Goal: Task Accomplishment & Management: Manage account settings

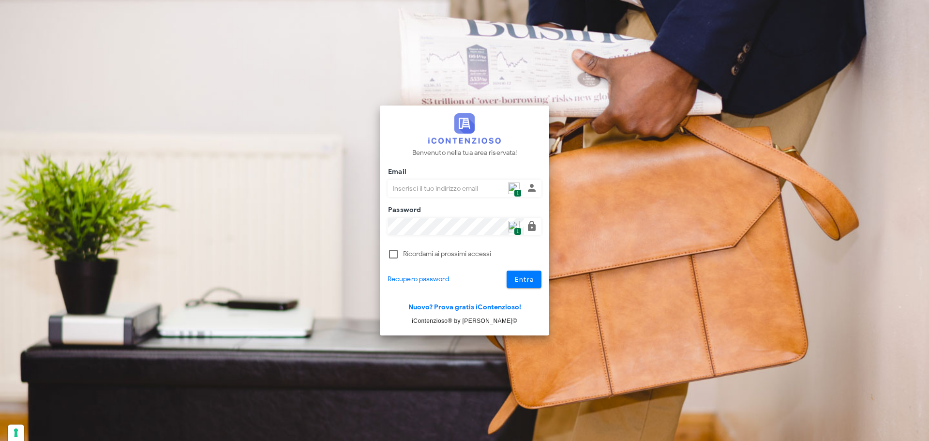
click at [516, 191] on span "1" at bounding box center [517, 193] width 7 height 8
type input "p.rizza@studioassociatoadrev.it"
click at [535, 279] on button "Entra" at bounding box center [524, 278] width 35 height 17
click at [535, 279] on div "Entra" at bounding box center [513, 278] width 69 height 17
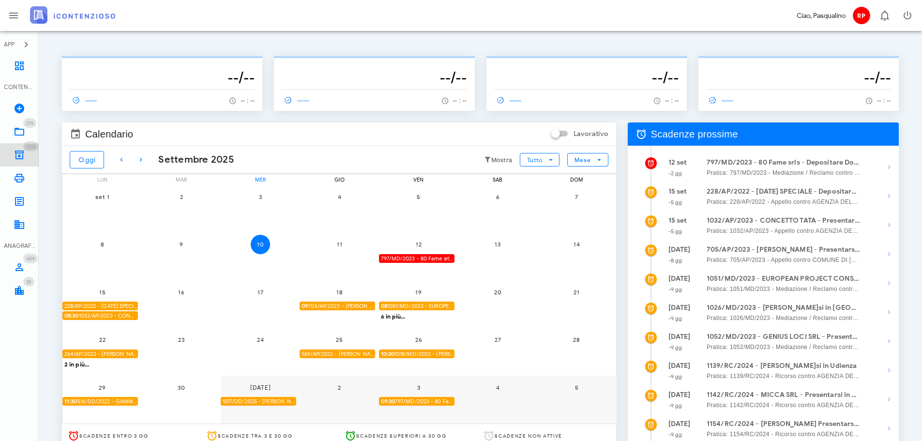
click at [36, 151] on link "1222 Archivio 1222" at bounding box center [19, 154] width 39 height 23
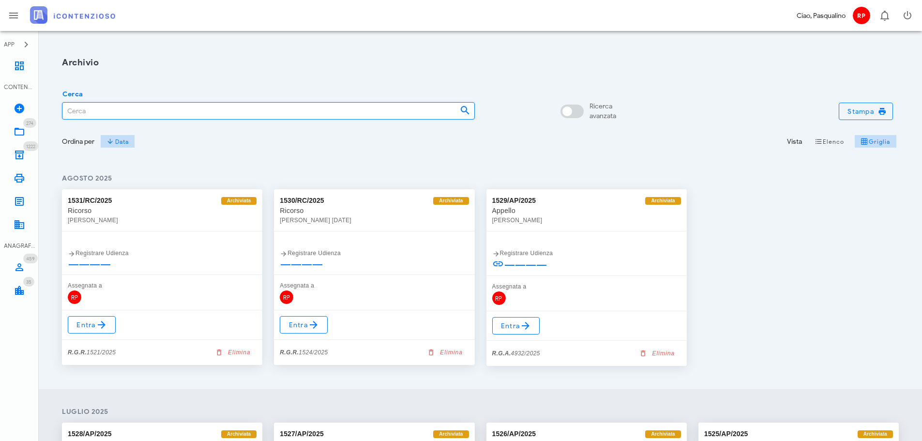
click at [122, 110] on input "Cerca" at bounding box center [257, 111] width 390 height 16
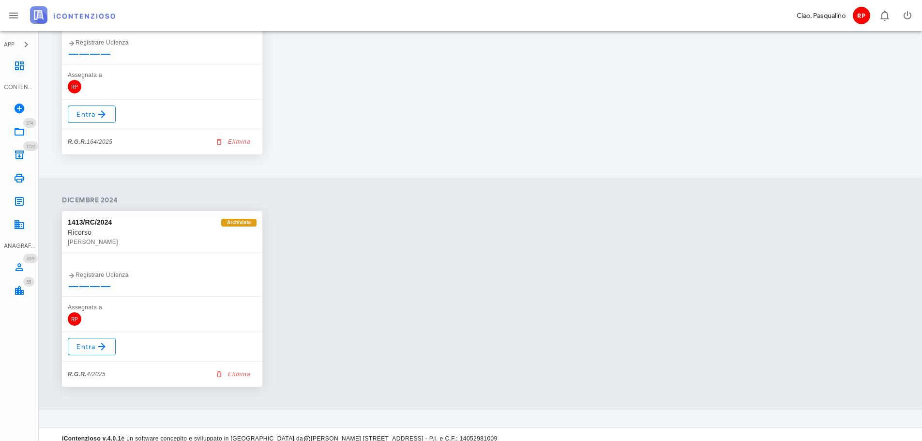
scroll to position [1151, 0]
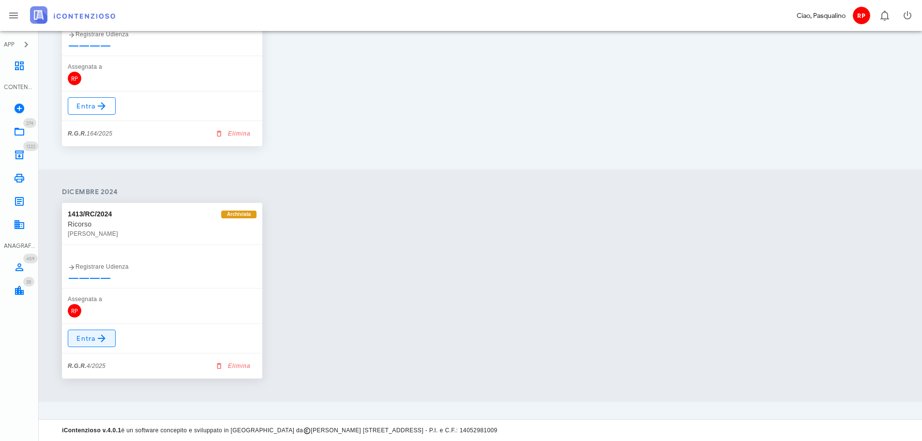
type input "4/2025"
click at [101, 337] on icon at bounding box center [102, 338] width 12 height 12
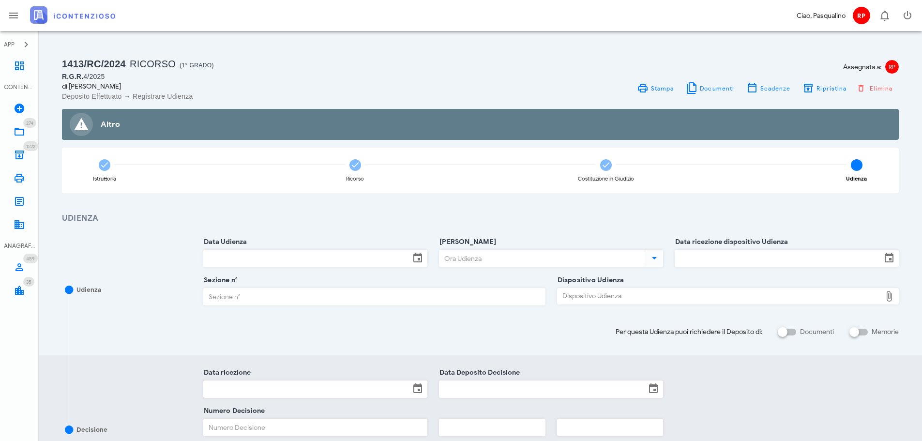
click at [818, 95] on div "Assegnata a: RP Stampa Documenti Scadenze Ripristina Elimina" at bounding box center [692, 78] width 424 height 45
click at [824, 88] on span "Ripristina" at bounding box center [831, 88] width 30 height 7
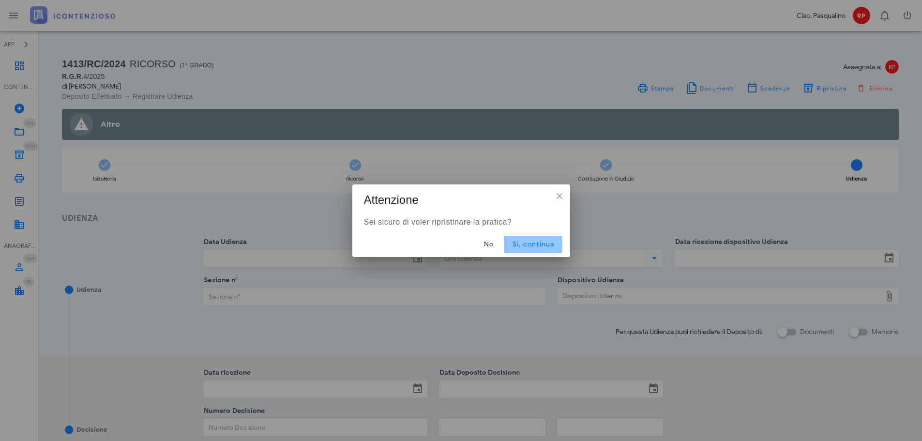
click at [558, 244] on button "Sì, continua" at bounding box center [533, 244] width 58 height 17
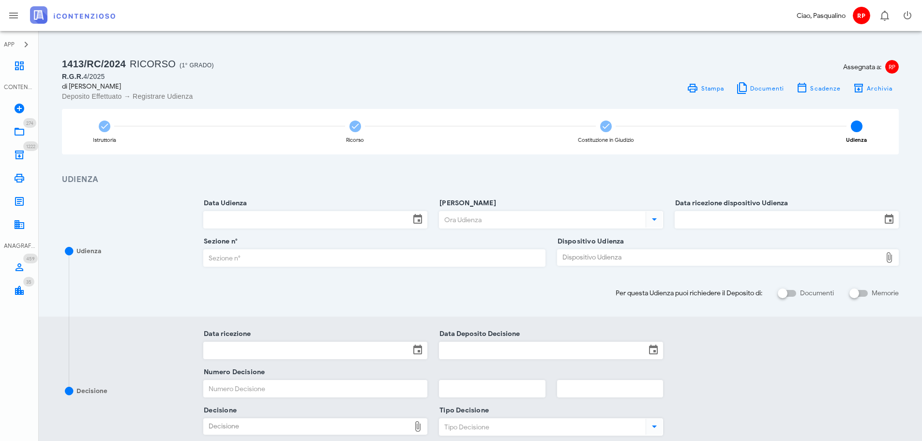
click at [334, 212] on input "Data Udienza" at bounding box center [307, 219] width 206 height 16
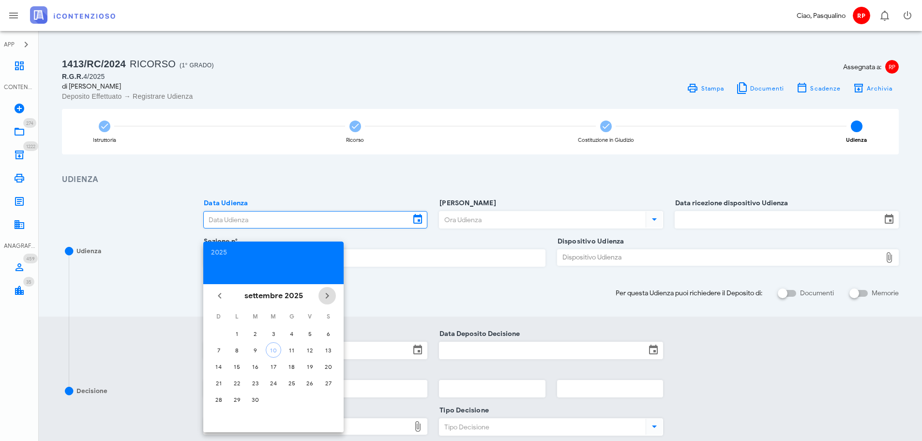
click at [334, 295] on span "Il prossimo mese" at bounding box center [326, 296] width 17 height 12
click at [310, 385] on div "24" at bounding box center [309, 382] width 15 height 7
type input "24/10/2025"
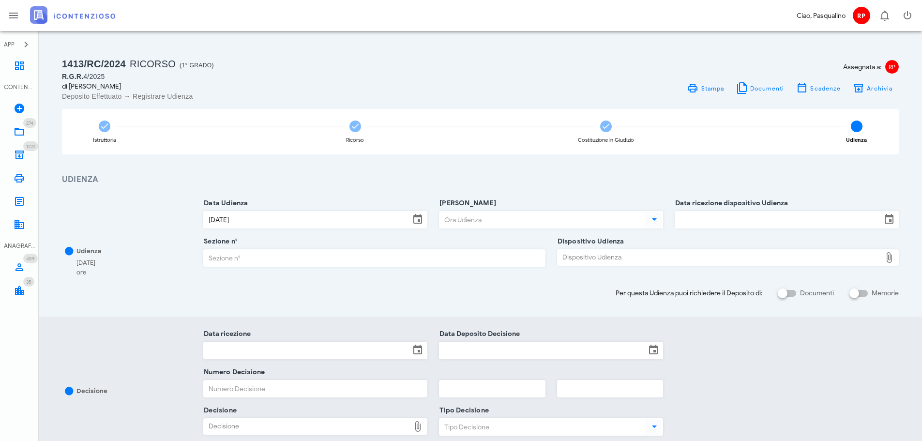
click at [482, 227] on input "Ora Udienza" at bounding box center [541, 219] width 204 height 16
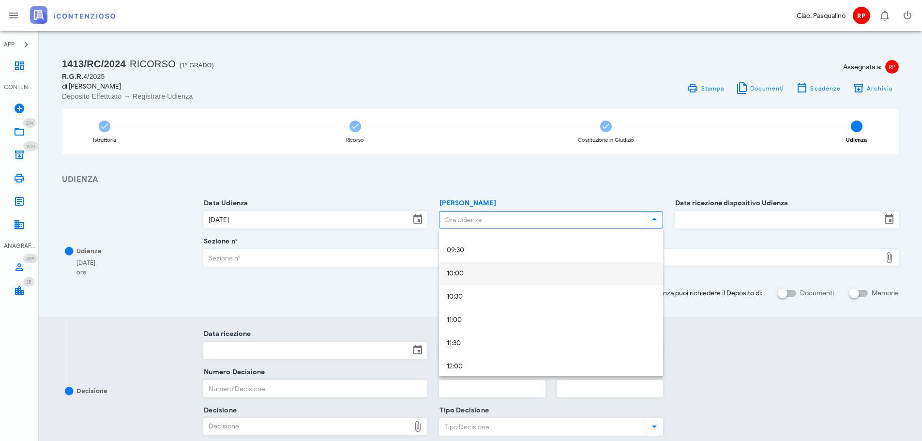
scroll to position [387, 0]
click at [478, 282] on div "09:00" at bounding box center [551, 276] width 209 height 20
type input "09:00"
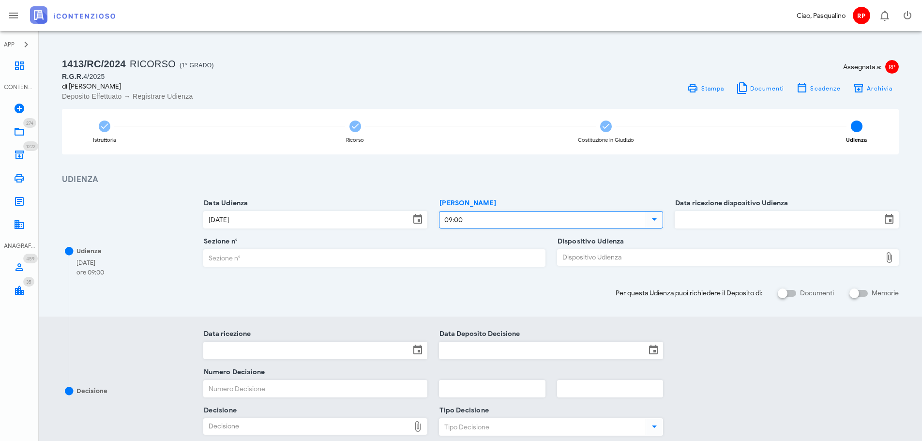
click at [687, 228] on div "Data ricezione dispositivo Udienza" at bounding box center [786, 226] width 224 height 30
click at [690, 222] on input "Data ricezione dispositivo Udienza" at bounding box center [778, 219] width 206 height 16
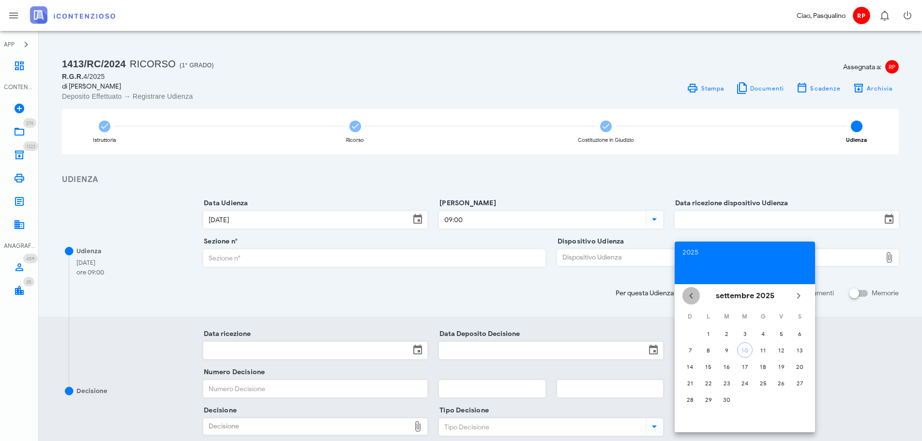
click at [687, 297] on icon "Il mese scorso" at bounding box center [691, 296] width 12 height 12
click at [764, 348] on div "7" at bounding box center [762, 349] width 15 height 7
type input "07/08/2025"
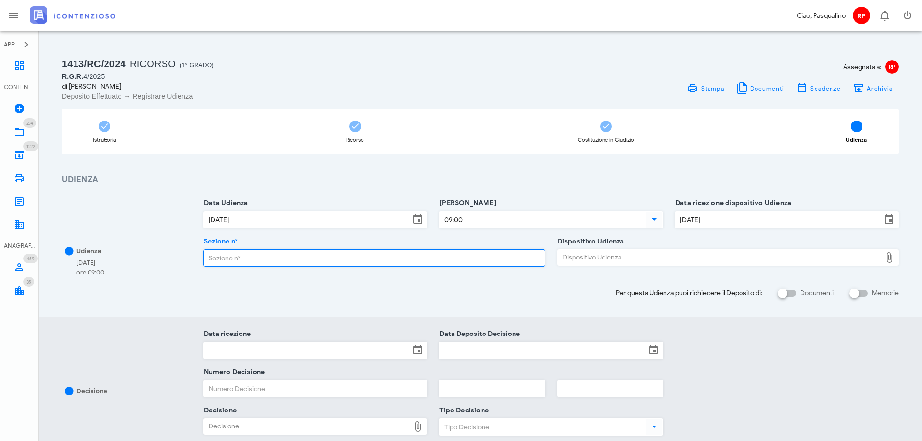
click at [458, 256] on input "Sezione n°" at bounding box center [374, 258] width 341 height 16
type input "2"
click at [585, 263] on div "Dispositivo Udienza" at bounding box center [719, 257] width 324 height 15
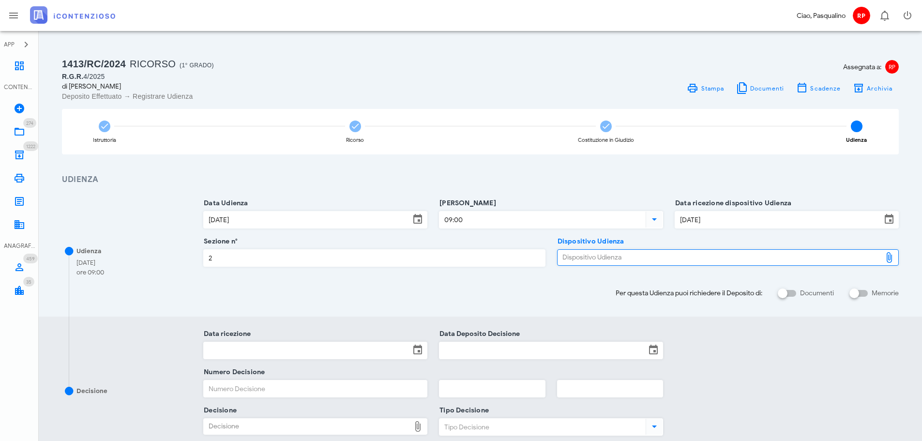
type input "C:\fakepath\AvvTratt___2060_2024.pdf"
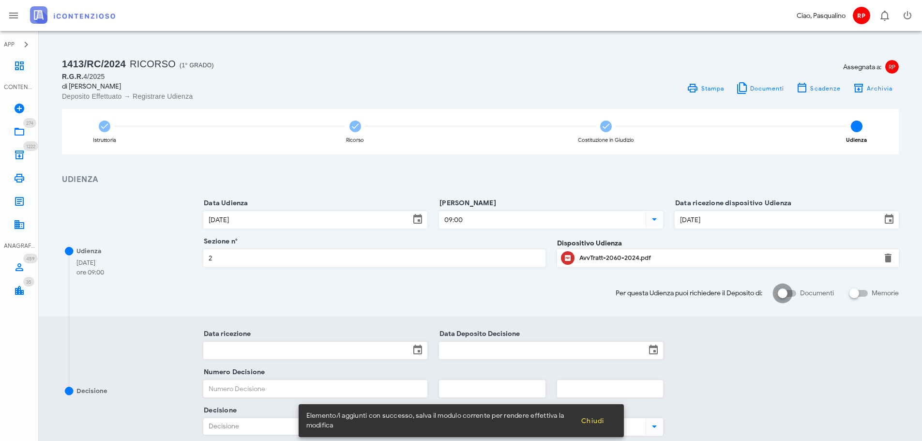
click at [783, 292] on div at bounding box center [782, 293] width 16 height 16
checkbox input "true"
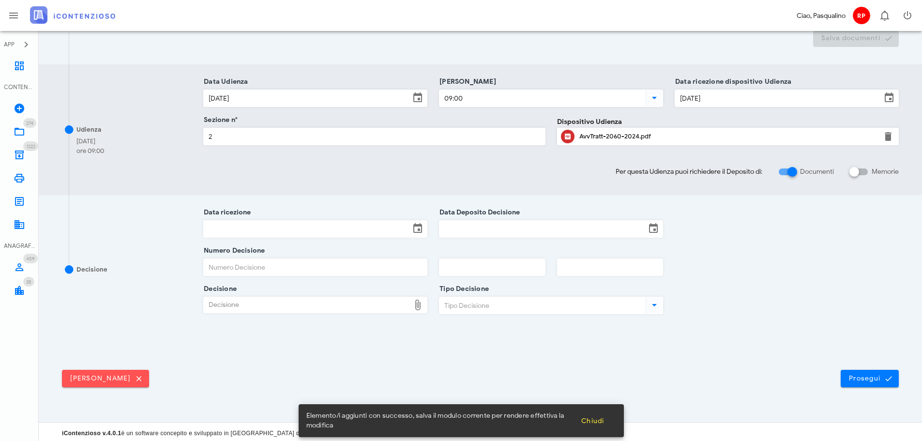
scroll to position [253, 0]
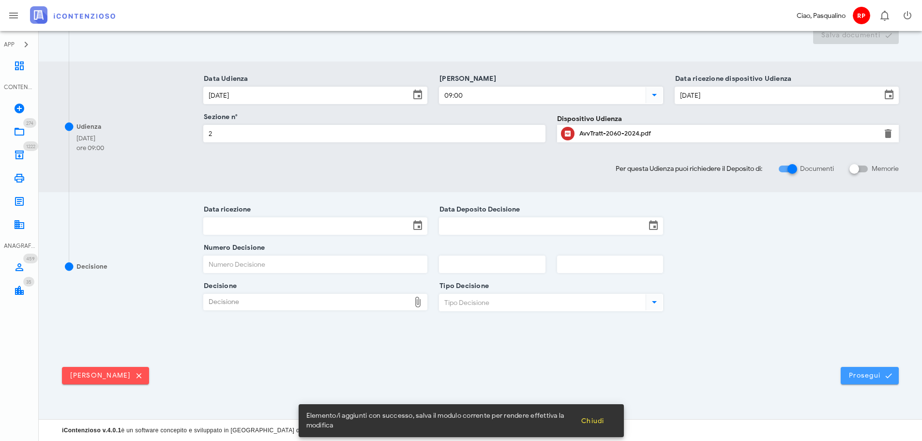
click at [866, 372] on span "Prosegui" at bounding box center [869, 375] width 43 height 9
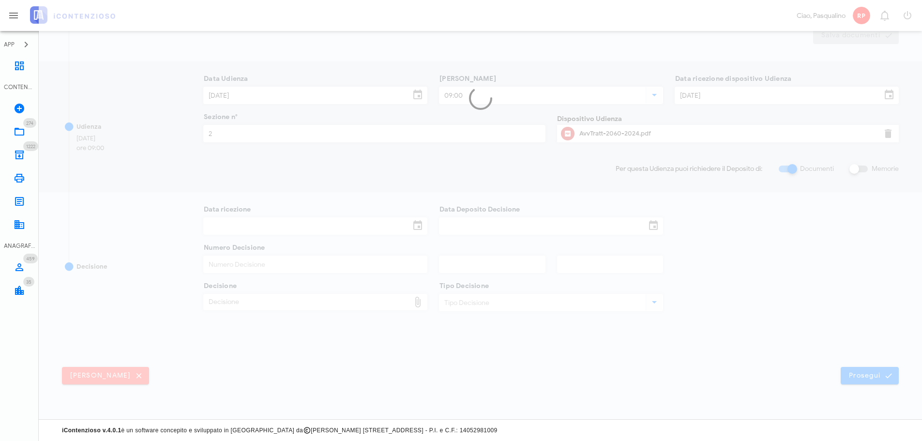
scroll to position [0, 0]
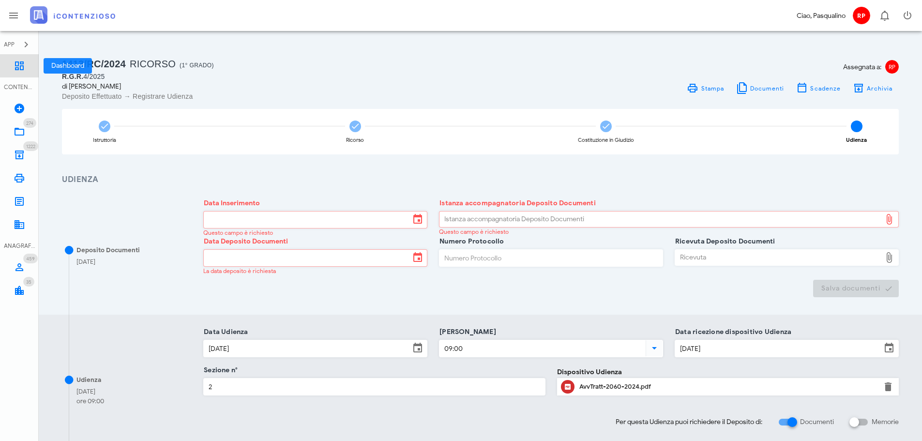
click at [19, 67] on icon at bounding box center [20, 66] width 12 height 12
